Goal: Task Accomplishment & Management: Manage account settings

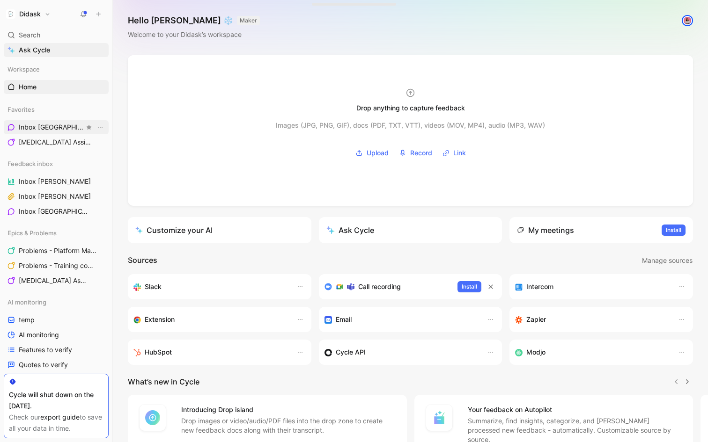
click at [59, 125] on span "Inbox [PERSON_NAME] Feedback inbox" at bounding box center [52, 128] width 66 height 10
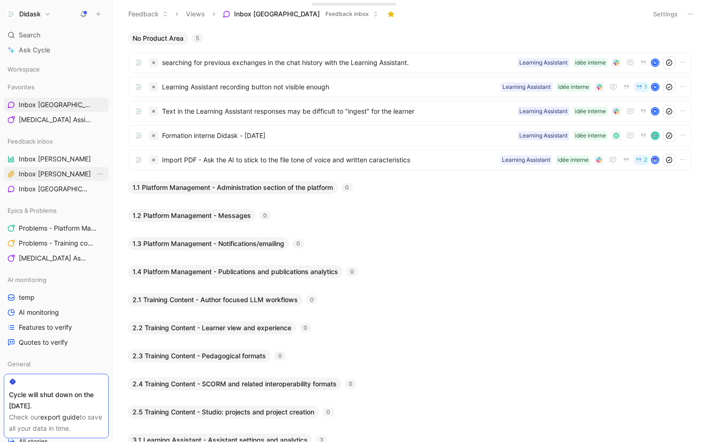
click at [37, 170] on span "Inbox [PERSON_NAME]" at bounding box center [55, 173] width 72 height 9
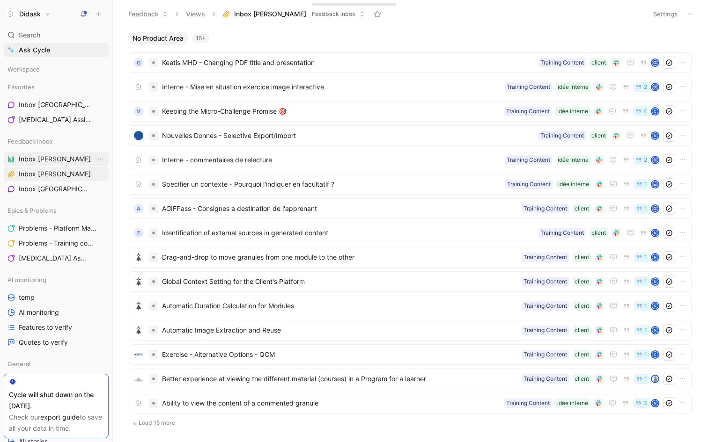
click at [48, 159] on span "Inbox [PERSON_NAME]" at bounding box center [55, 158] width 72 height 9
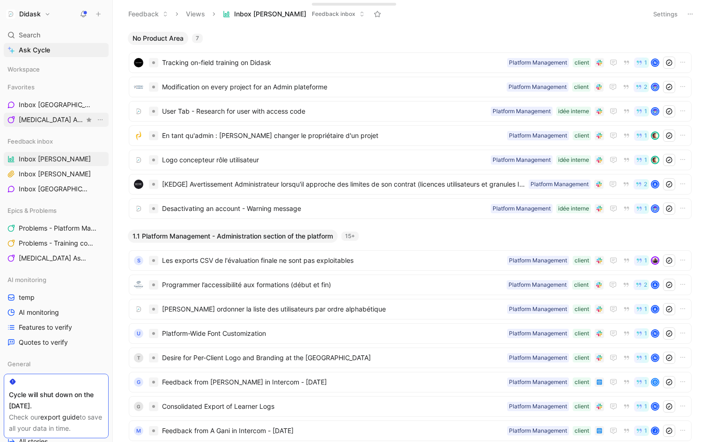
click at [55, 118] on span "[MEDICAL_DATA] Assistant Epics & Problems" at bounding box center [52, 120] width 66 height 10
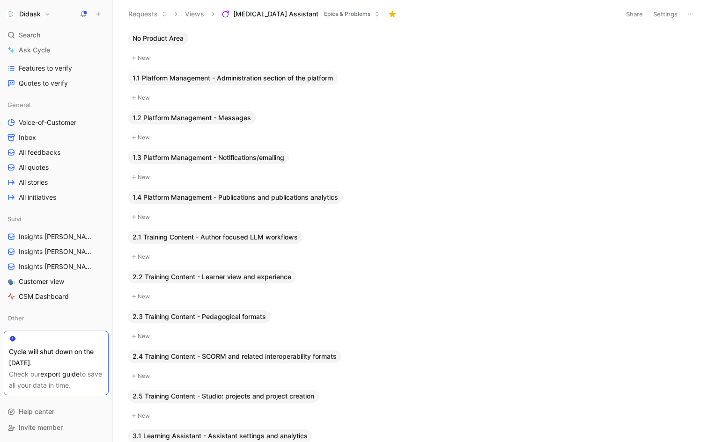
scroll to position [251, 0]
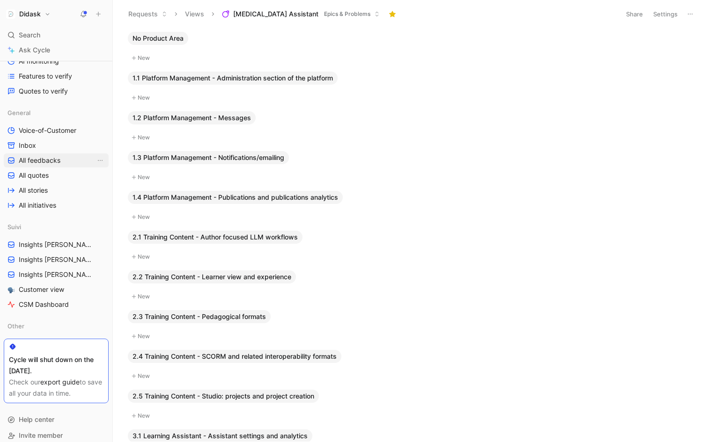
click at [45, 160] on span "All feedbacks" at bounding box center [40, 160] width 42 height 9
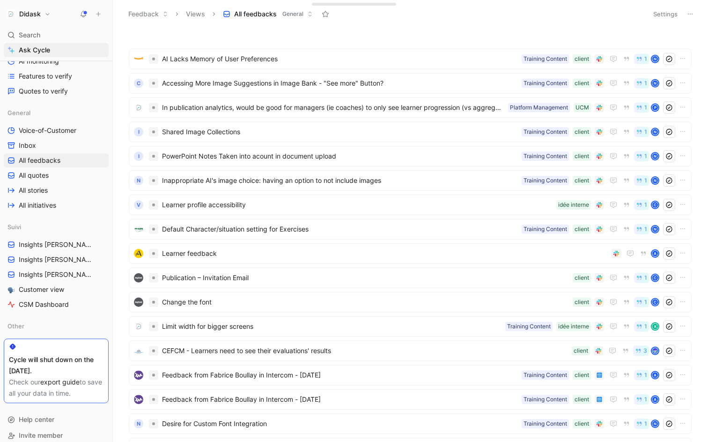
click at [305, 15] on button "All feedbacks General" at bounding box center [268, 14] width 98 height 14
click at [666, 16] on button "Settings" at bounding box center [665, 13] width 33 height 13
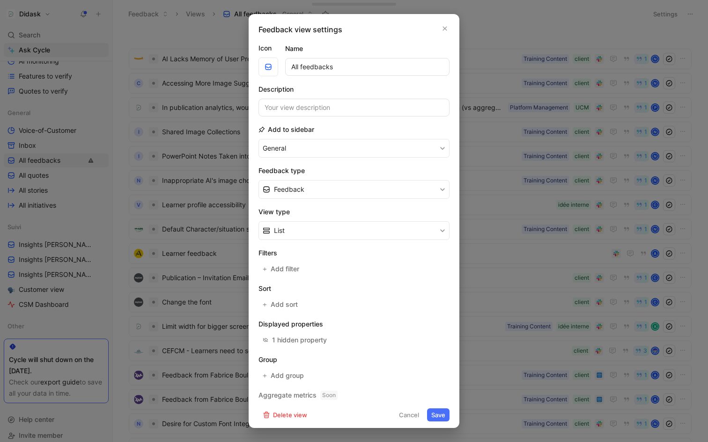
scroll to position [3, 0]
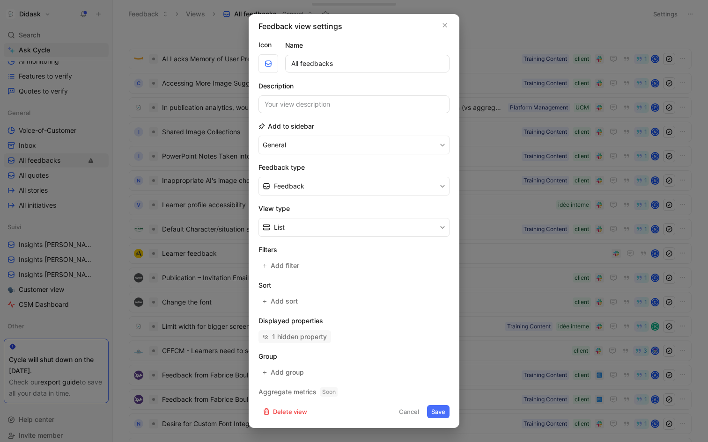
click at [301, 336] on div "1 hidden property" at bounding box center [299, 336] width 55 height 11
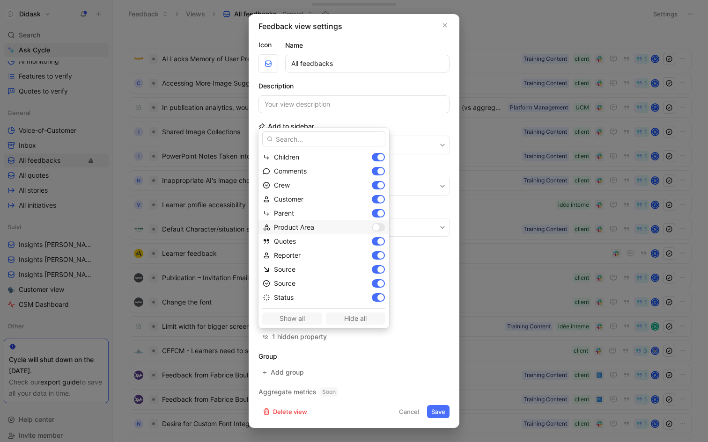
click at [373, 228] on div at bounding box center [376, 227] width 7 height 7
click at [296, 319] on div "Show all Hide all" at bounding box center [323, 317] width 123 height 16
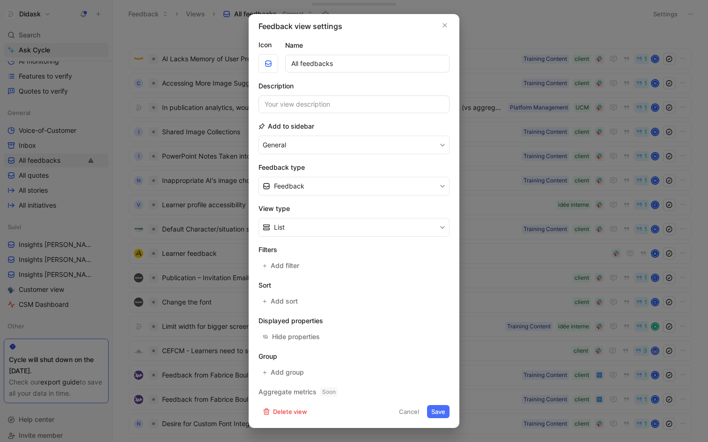
click at [441, 410] on button "Save" at bounding box center [438, 411] width 22 height 13
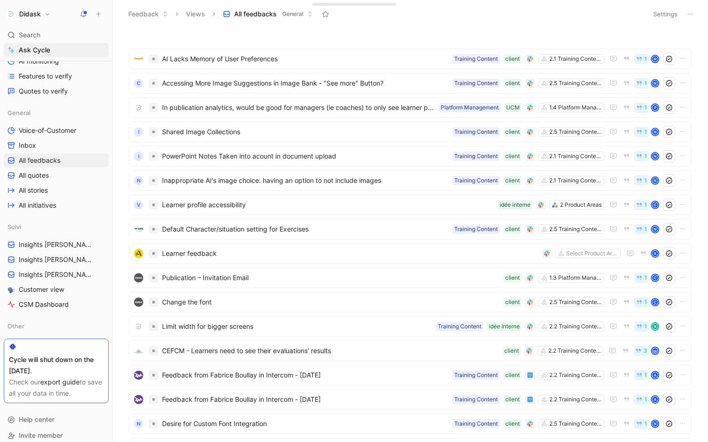
click at [691, 11] on icon at bounding box center [689, 13] width 7 height 7
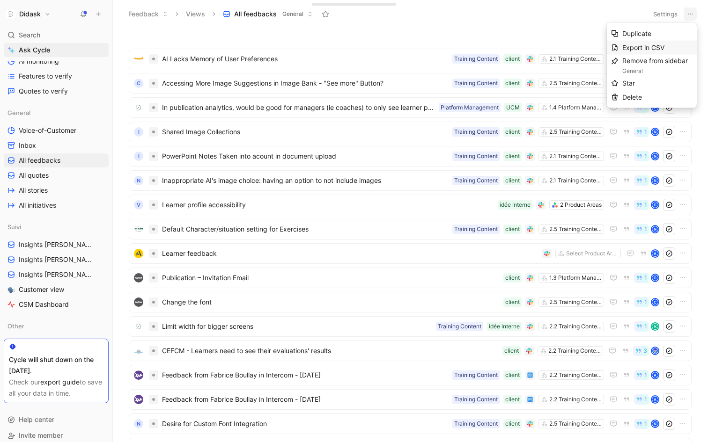
click at [664, 50] on span "Export in CSV" at bounding box center [643, 48] width 42 height 8
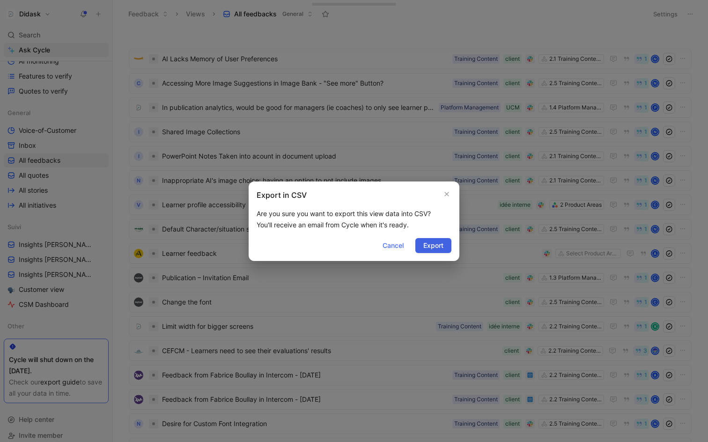
click at [438, 246] on span "Export" at bounding box center [433, 245] width 20 height 11
